Goal: Find specific page/section: Find specific page/section

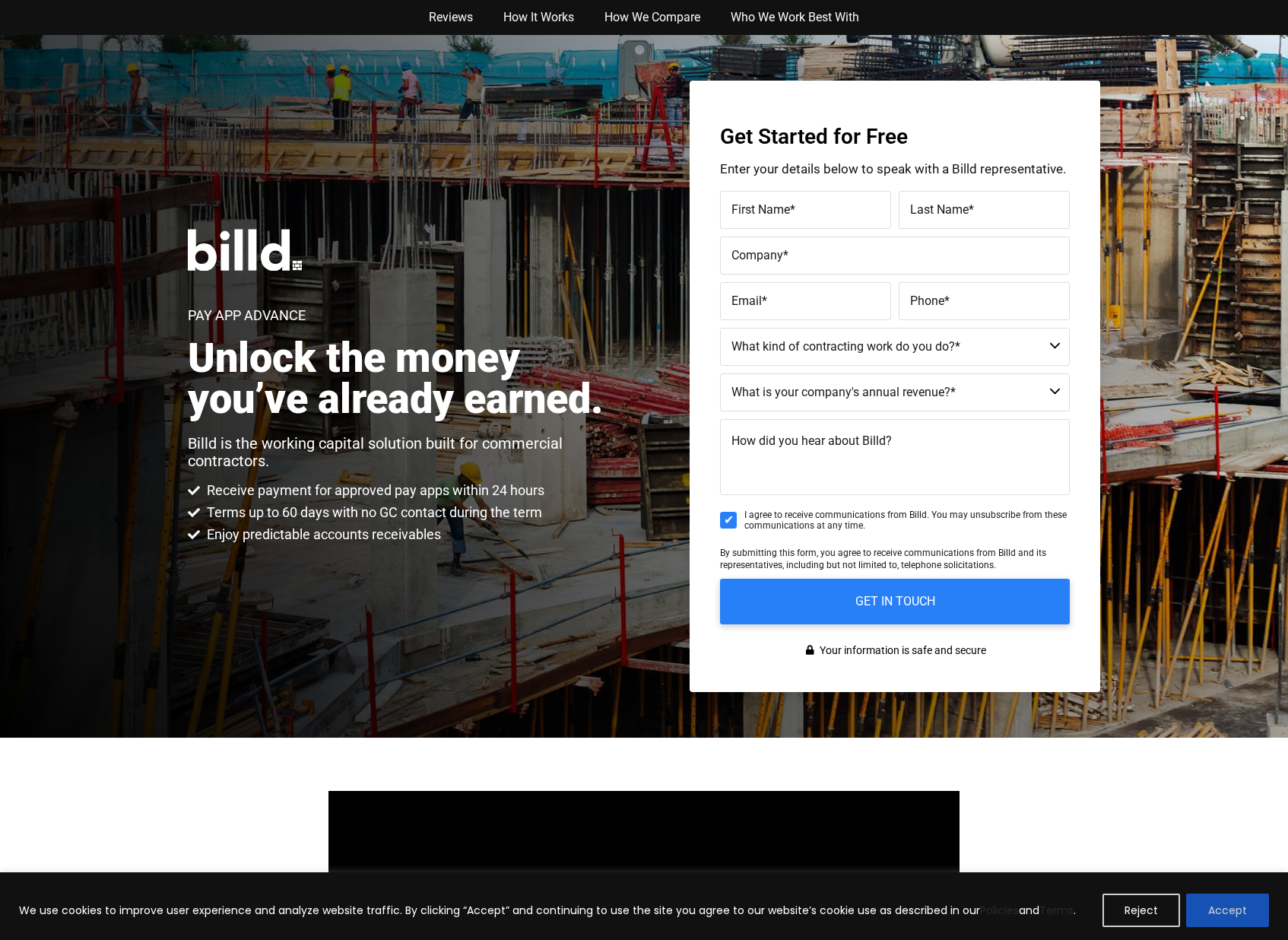
click at [1194, 914] on button "Accept" at bounding box center [1227, 911] width 83 height 34
